Goal: Use online tool/utility: Utilize a website feature to perform a specific function

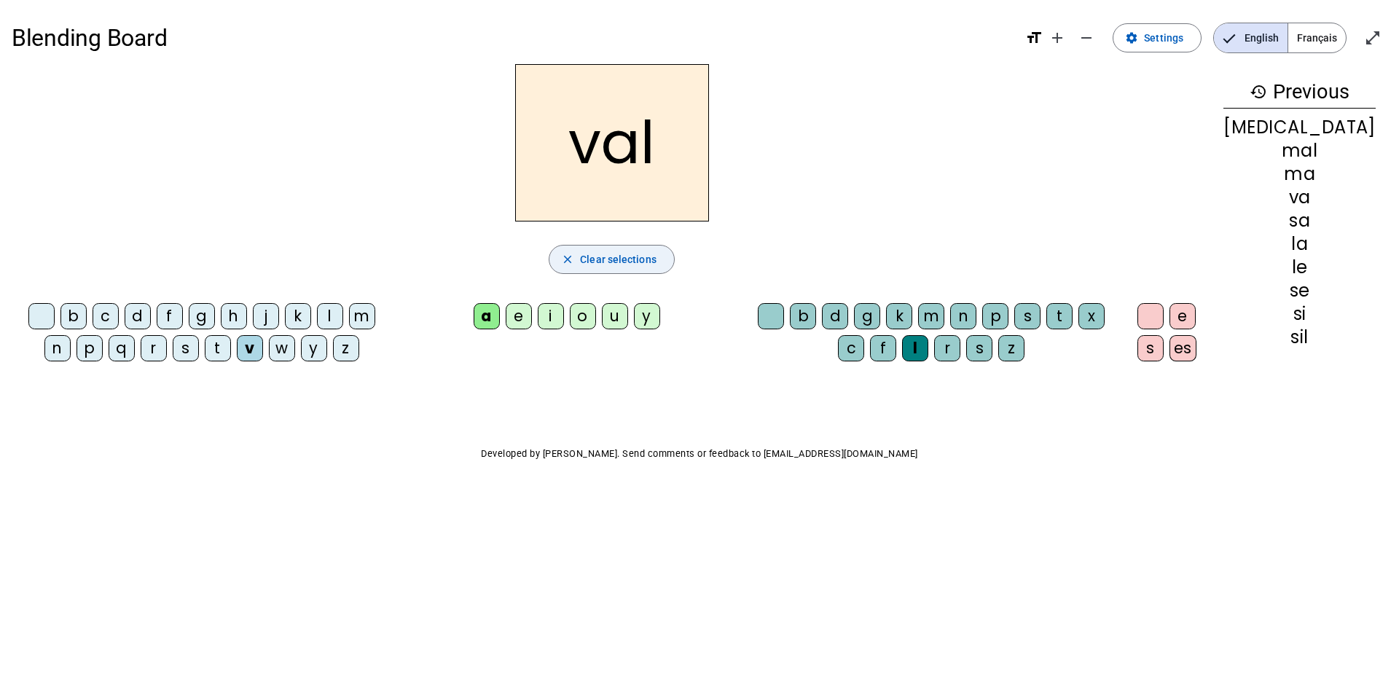
click at [652, 260] on span "Clear selections" at bounding box center [618, 259] width 77 height 17
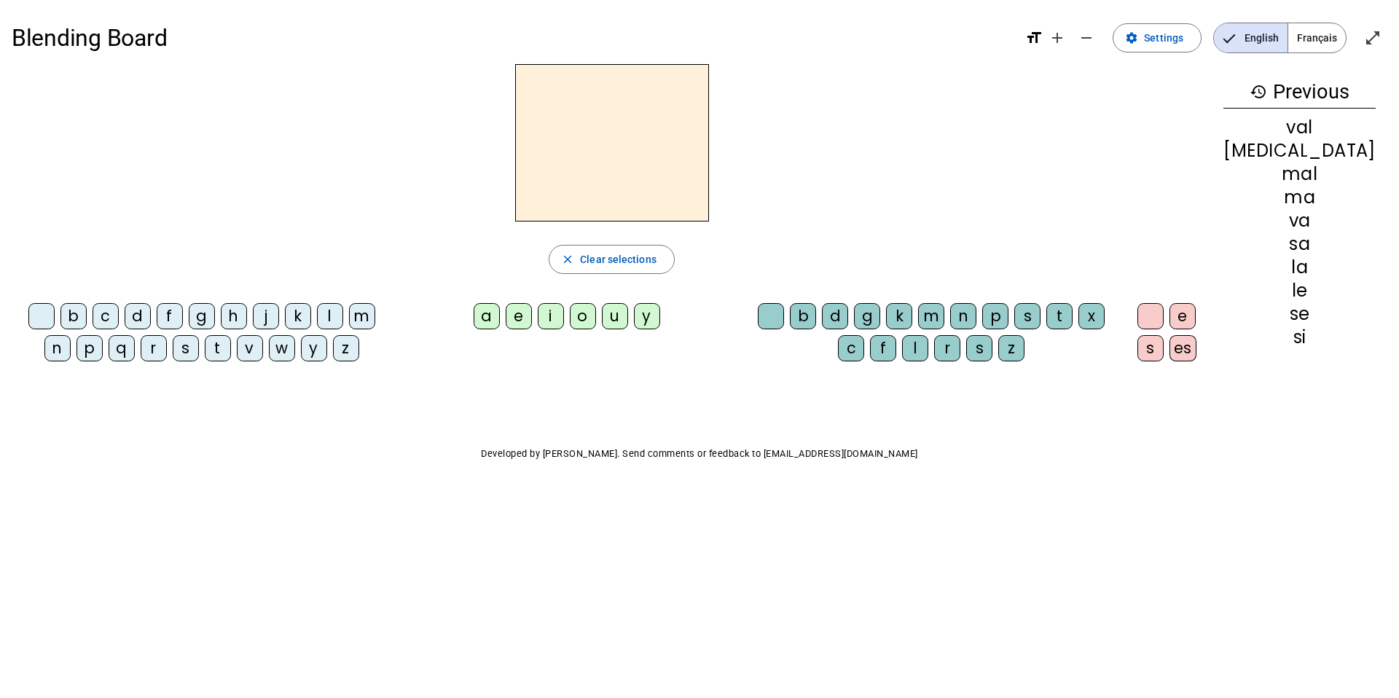
click at [70, 315] on div "b" at bounding box center [73, 316] width 26 height 26
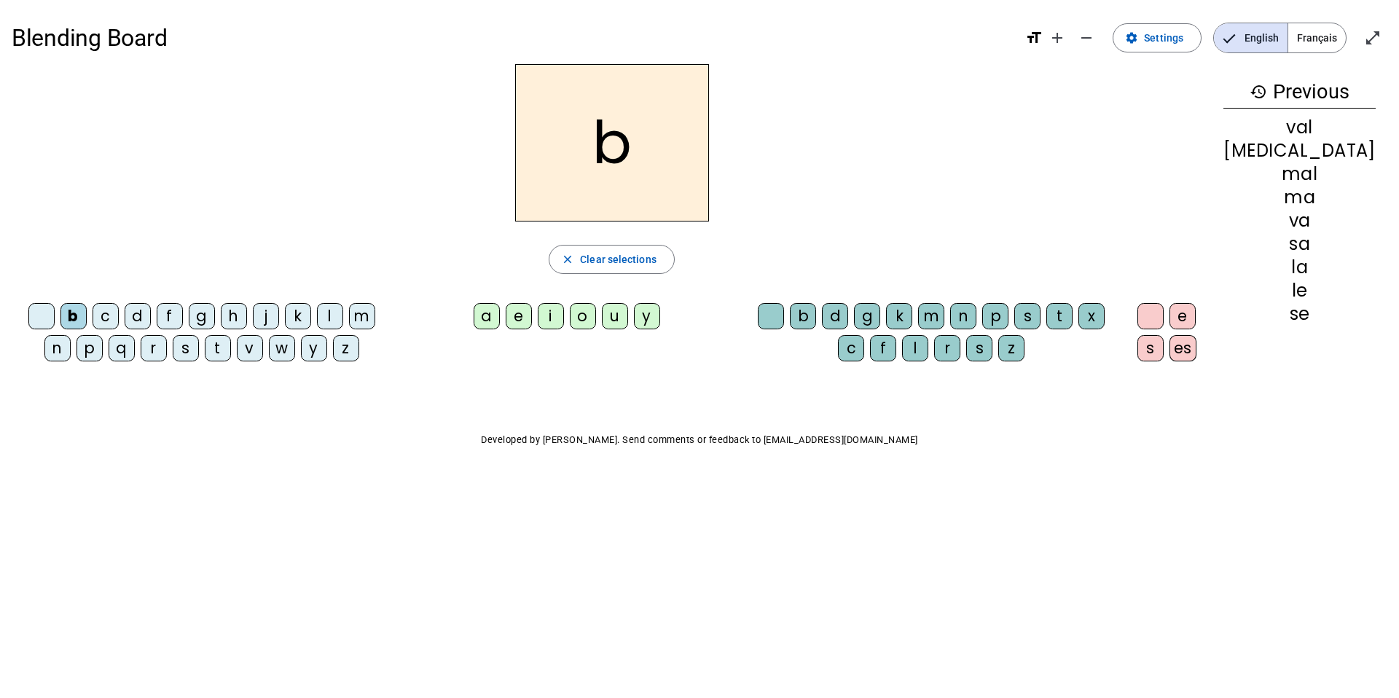
click at [596, 319] on div "o" at bounding box center [583, 316] width 26 height 26
click at [929, 351] on div "l" at bounding box center [915, 348] width 26 height 26
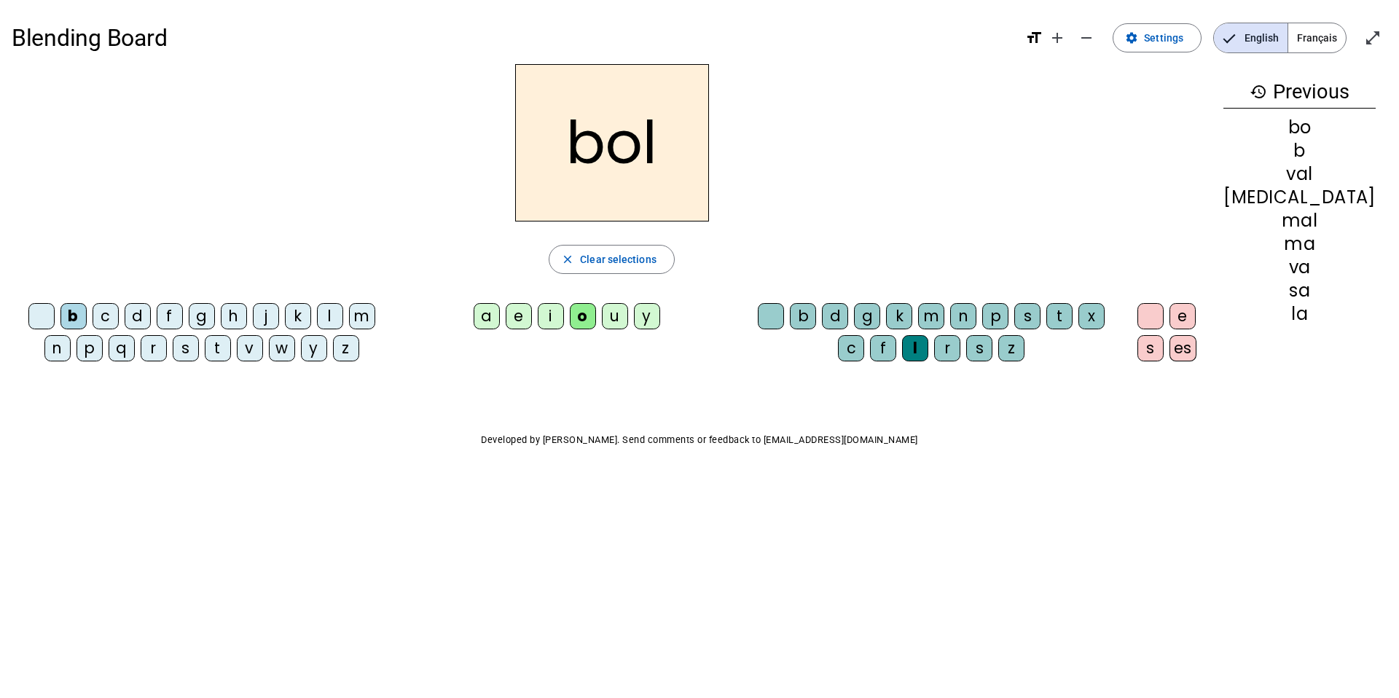
click at [186, 346] on div "s" at bounding box center [186, 348] width 26 height 26
click at [564, 324] on div "i" at bounding box center [551, 316] width 26 height 26
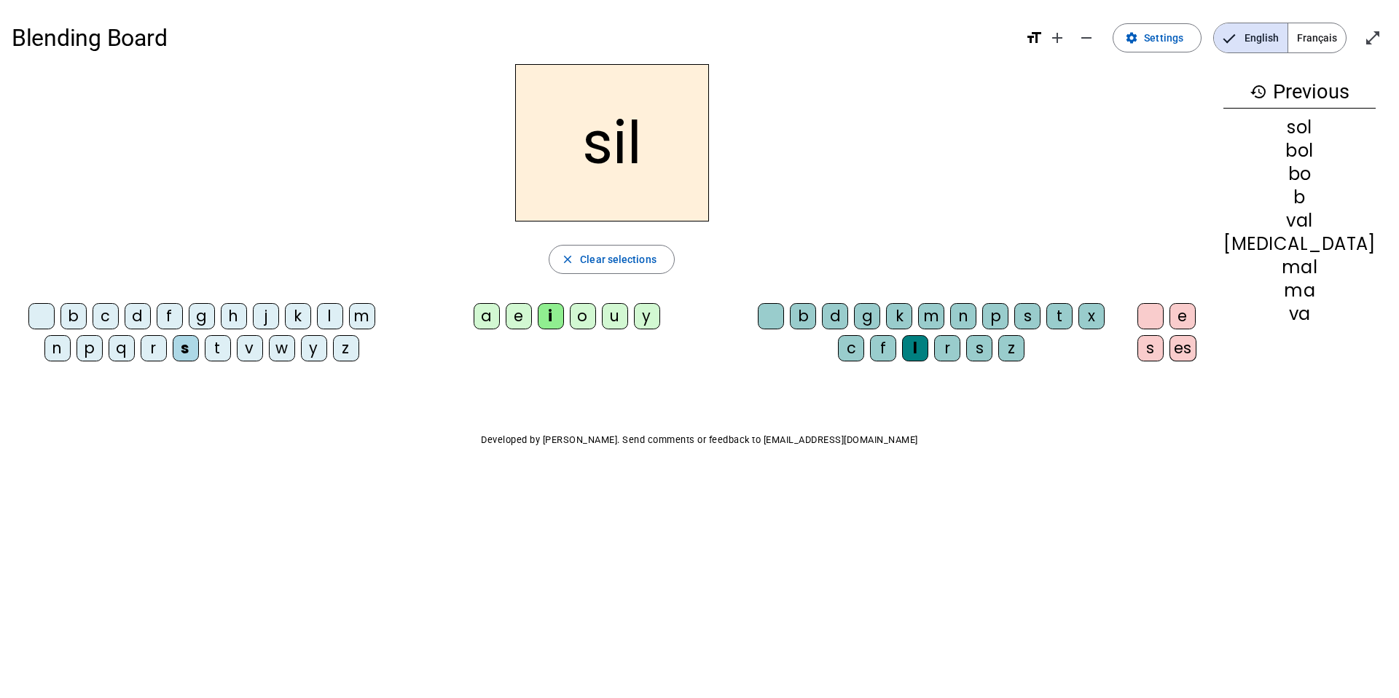
click at [784, 316] on div at bounding box center [771, 316] width 26 height 26
click at [71, 335] on div "n" at bounding box center [57, 348] width 26 height 26
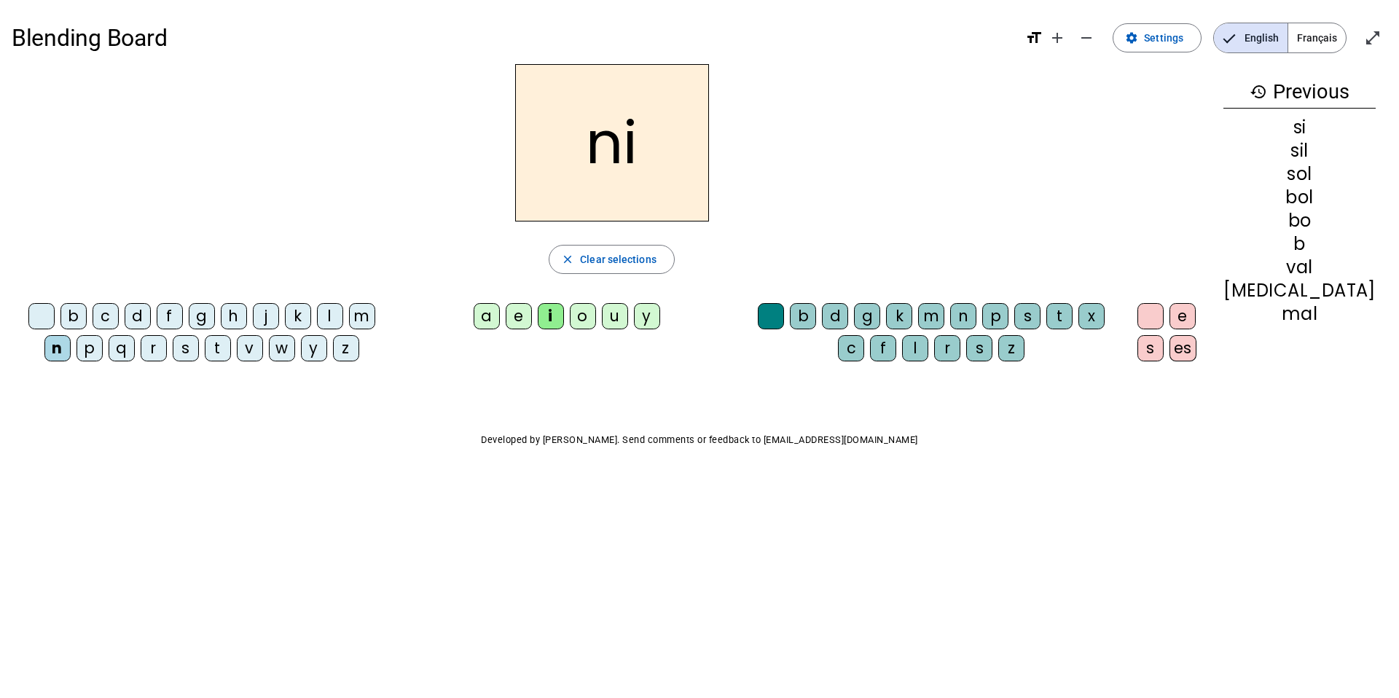
click at [532, 321] on div "e" at bounding box center [519, 316] width 26 height 26
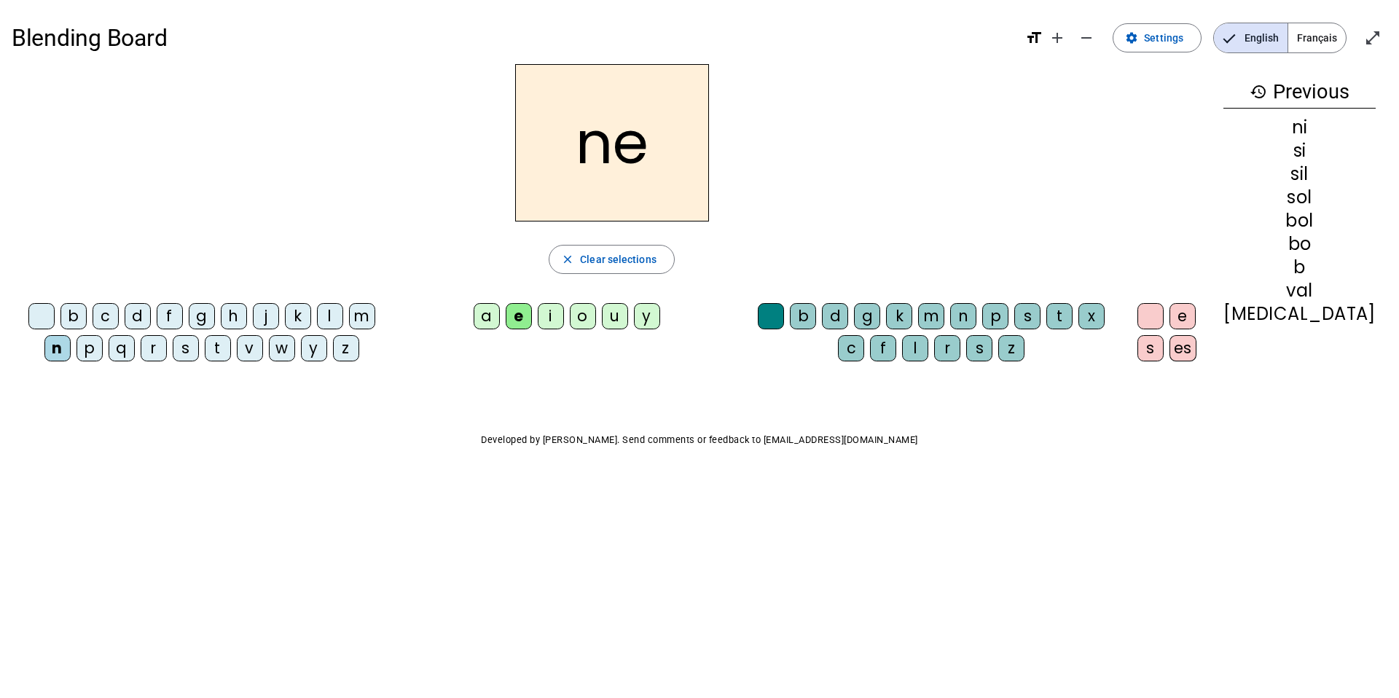
click at [327, 311] on div "l" at bounding box center [330, 316] width 26 height 26
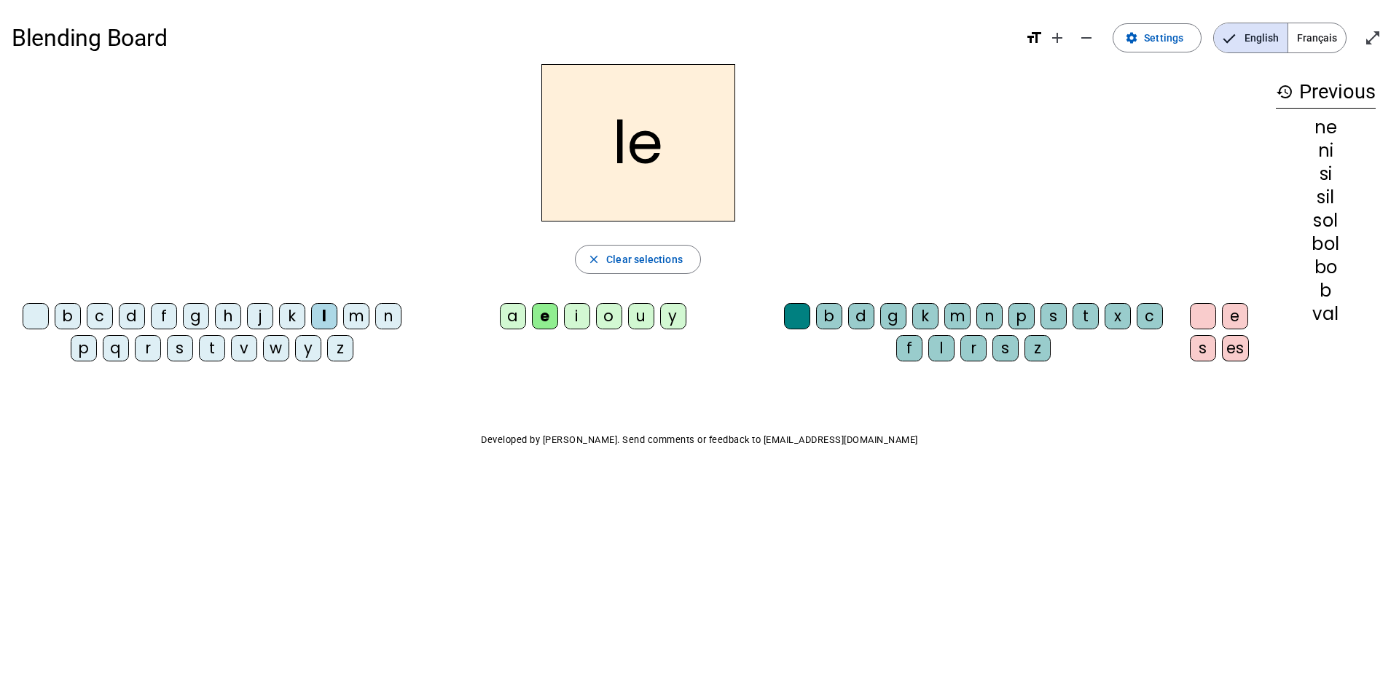
click at [510, 324] on div "a" at bounding box center [513, 316] width 26 height 26
click at [248, 352] on div "v" at bounding box center [244, 348] width 26 height 26
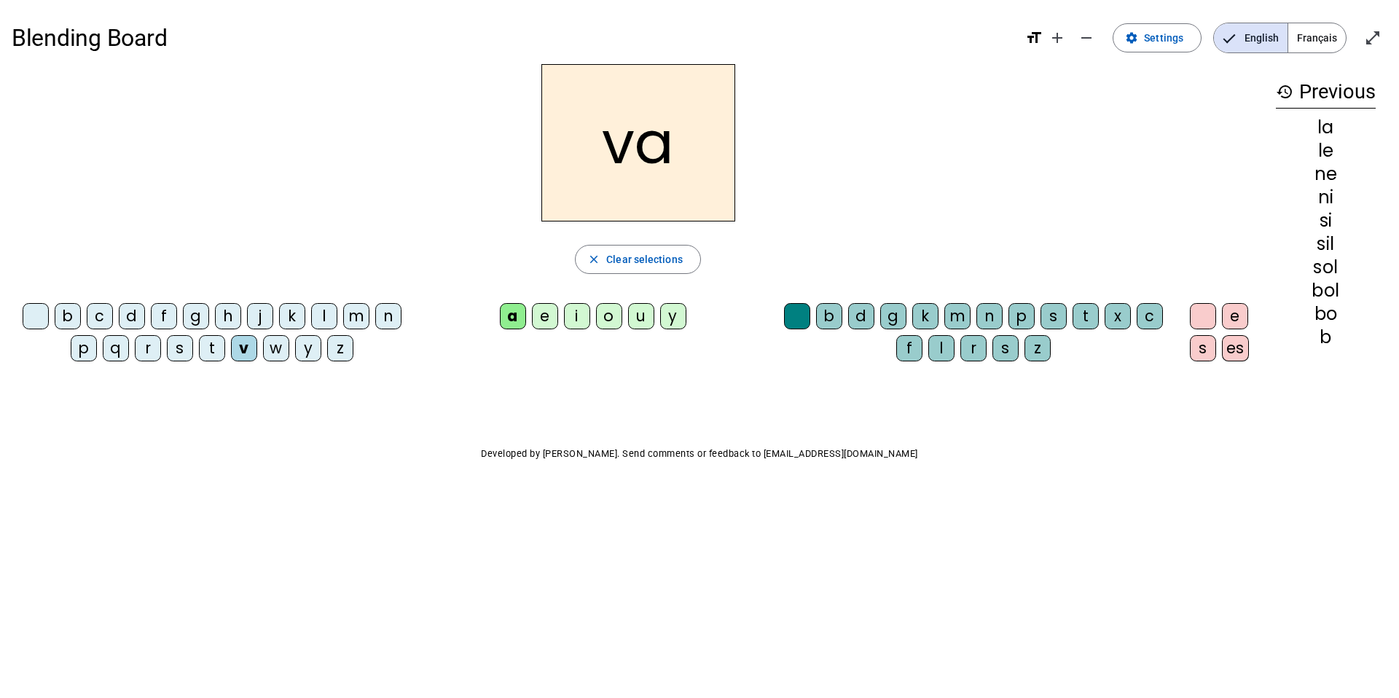
click at [367, 323] on div "m" at bounding box center [356, 316] width 26 height 26
click at [944, 351] on div "l" at bounding box center [942, 348] width 26 height 26
click at [70, 319] on div "b" at bounding box center [68, 316] width 26 height 26
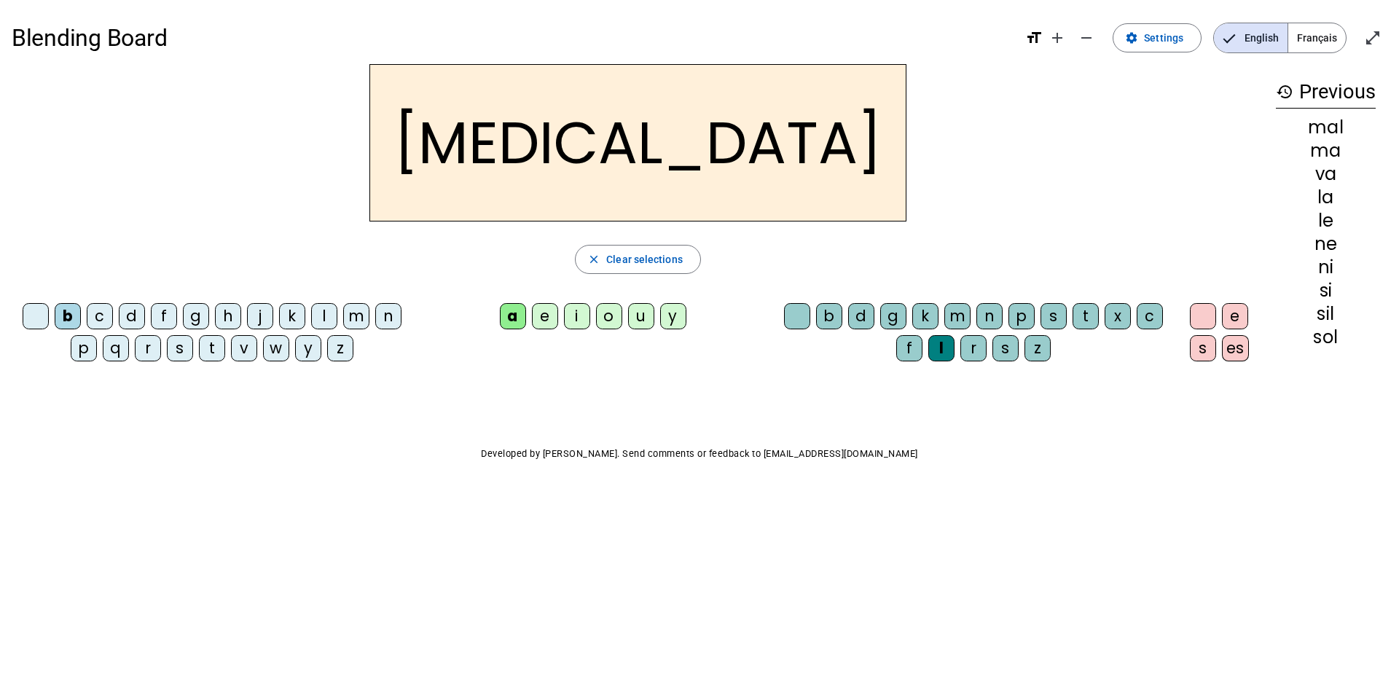
click at [1157, 316] on div "c" at bounding box center [1150, 316] width 26 height 26
